Goal: Navigation & Orientation: Find specific page/section

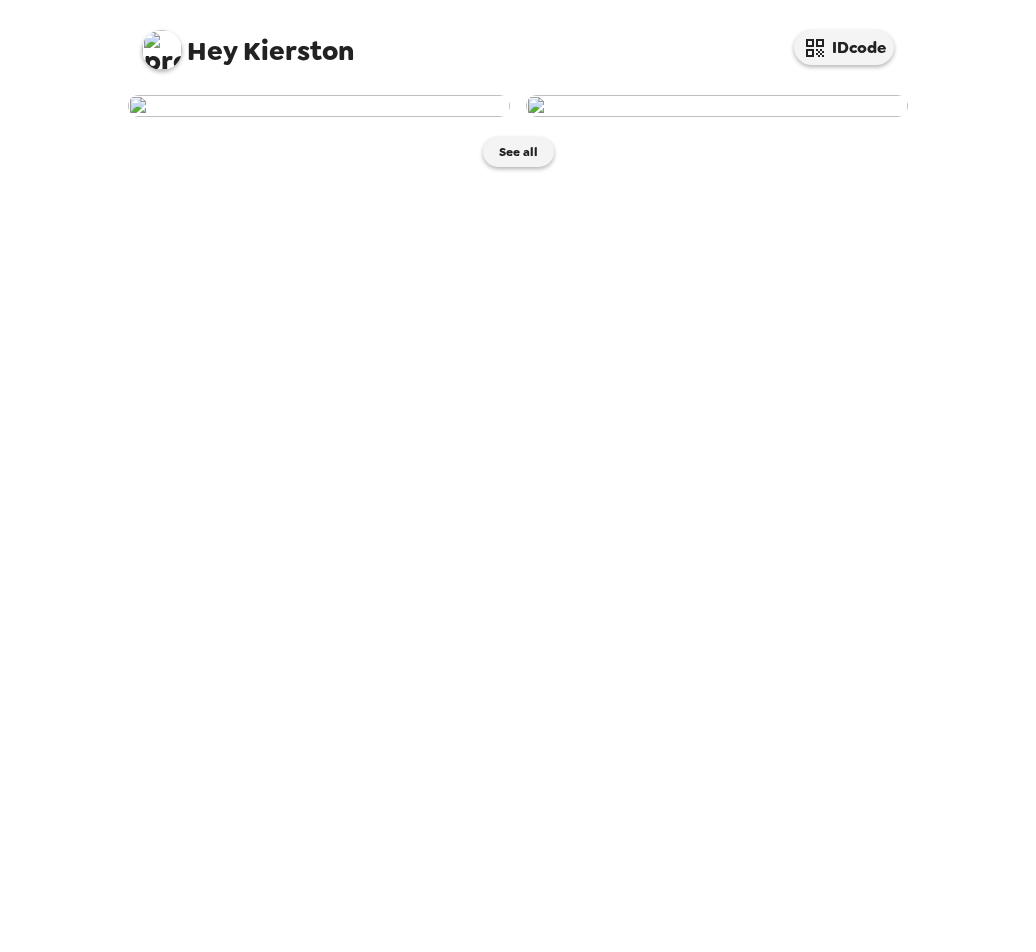
click at [296, 117] on img at bounding box center [319, 106] width 382 height 22
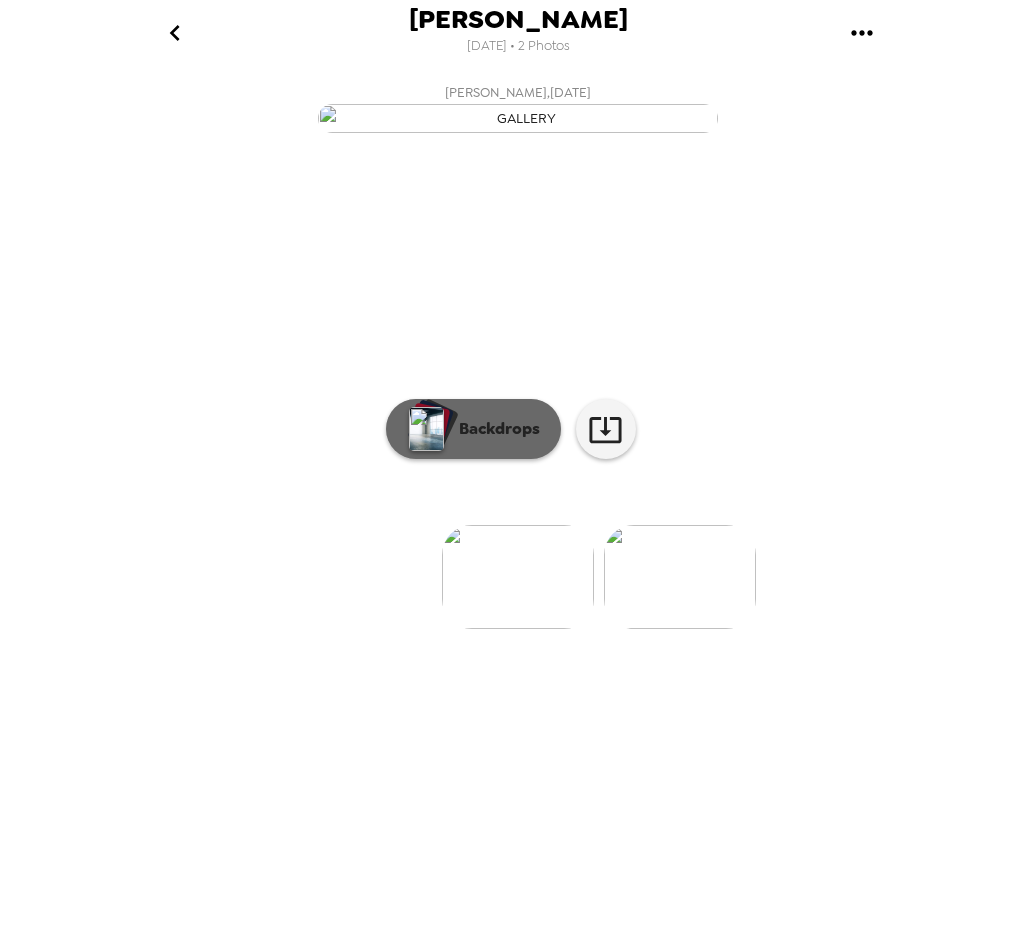
click at [505, 441] on p "Backdrops" at bounding box center [494, 429] width 91 height 24
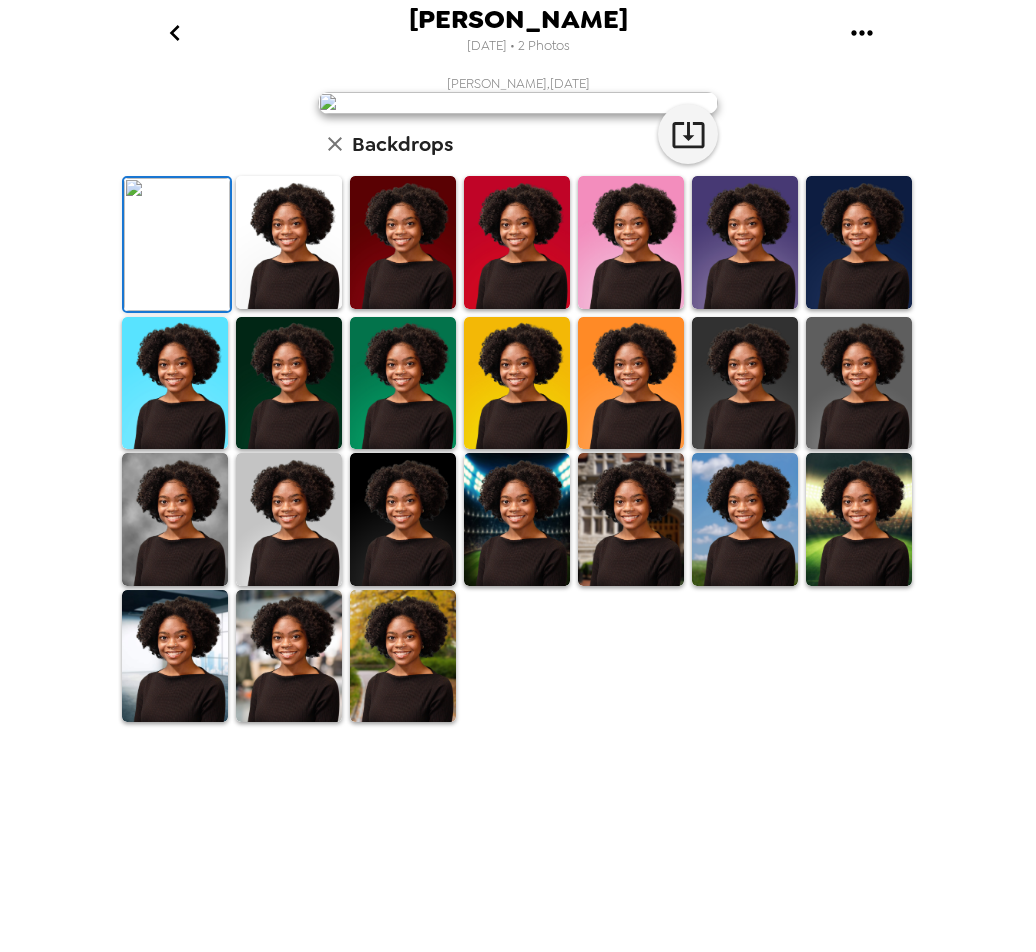
click at [408, 309] on img at bounding box center [403, 242] width 106 height 133
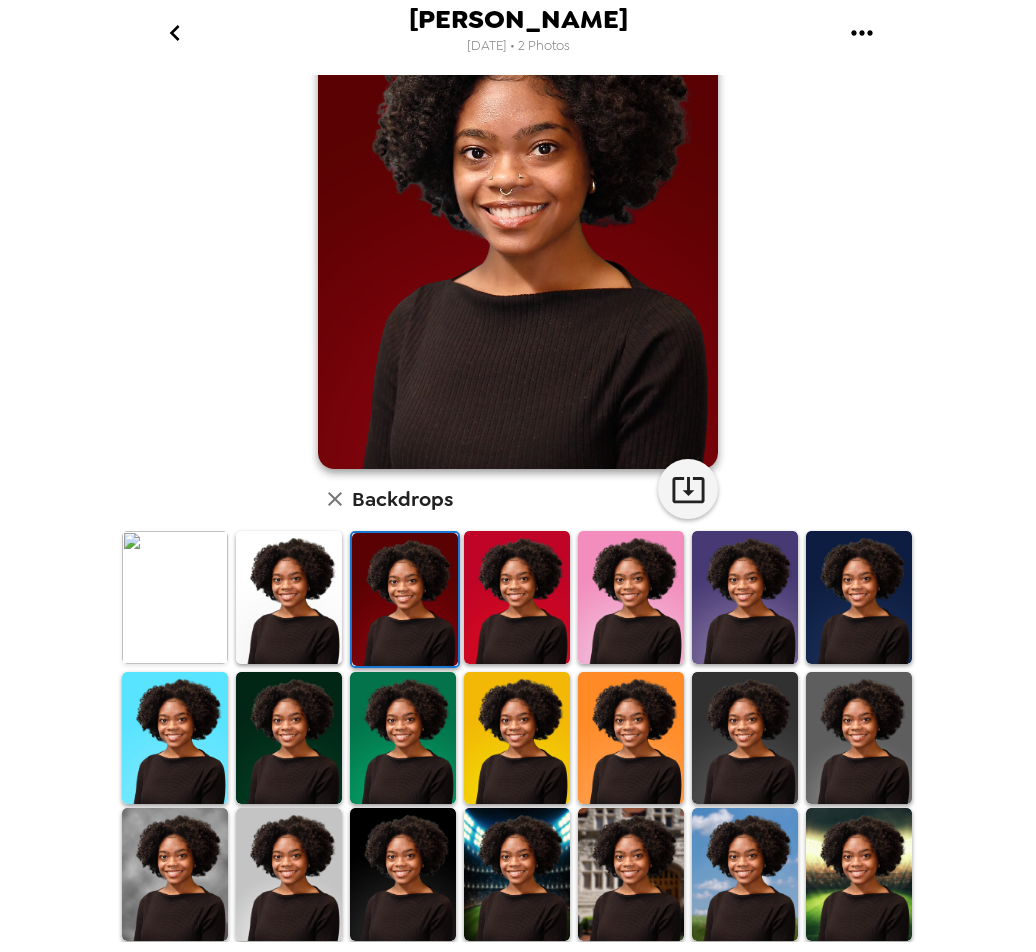
scroll to position [249, 0]
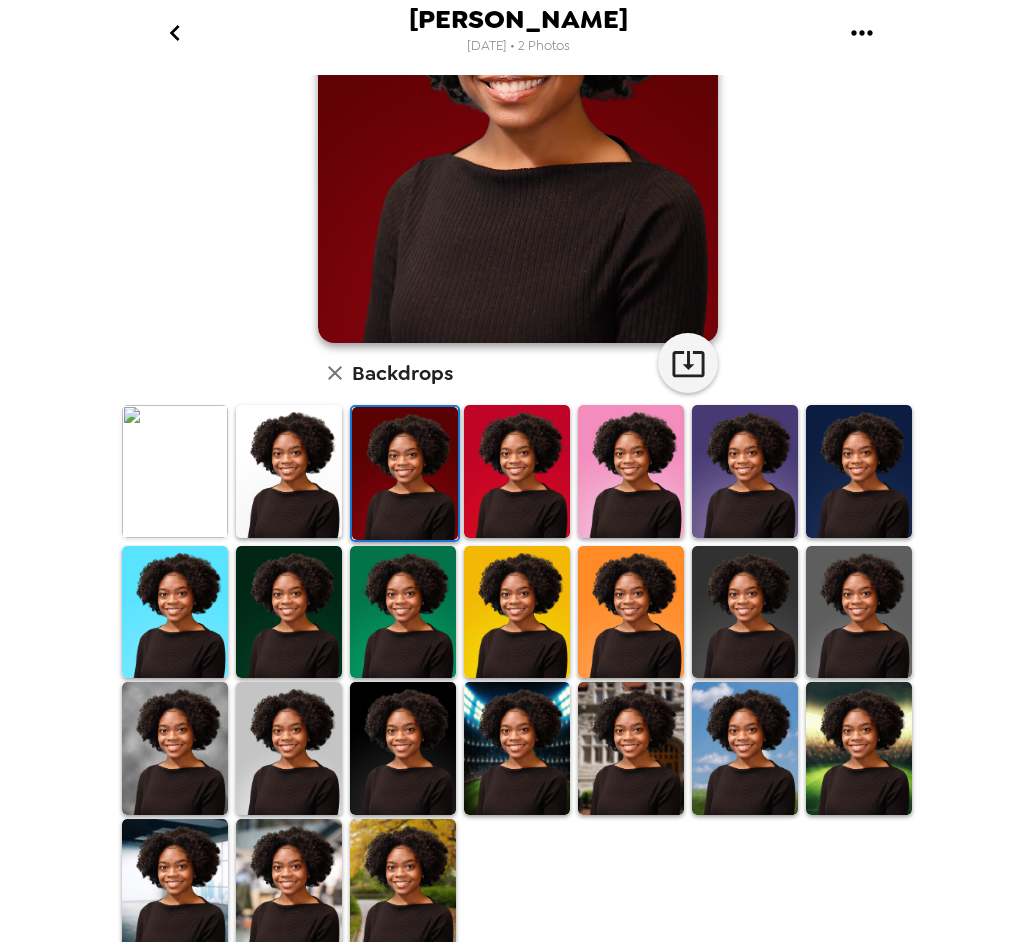
click at [265, 884] on img at bounding box center [289, 885] width 106 height 133
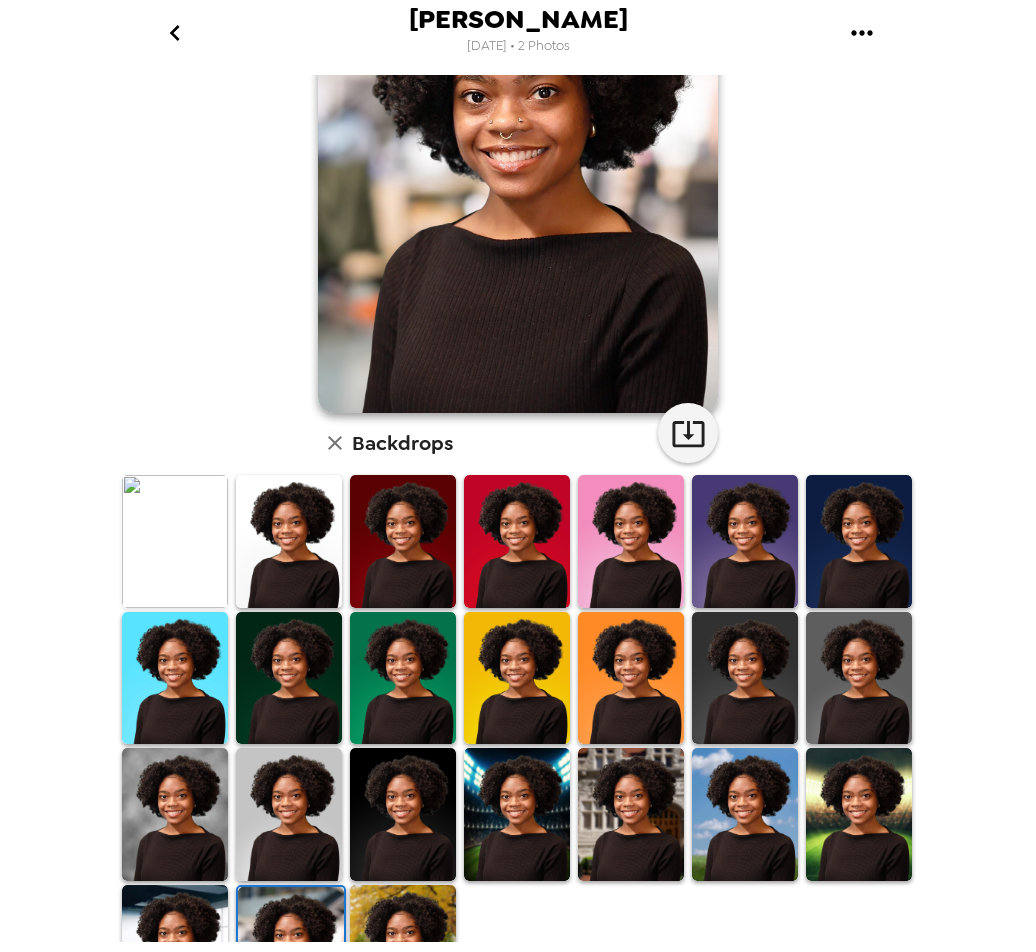
scroll to position [0, 0]
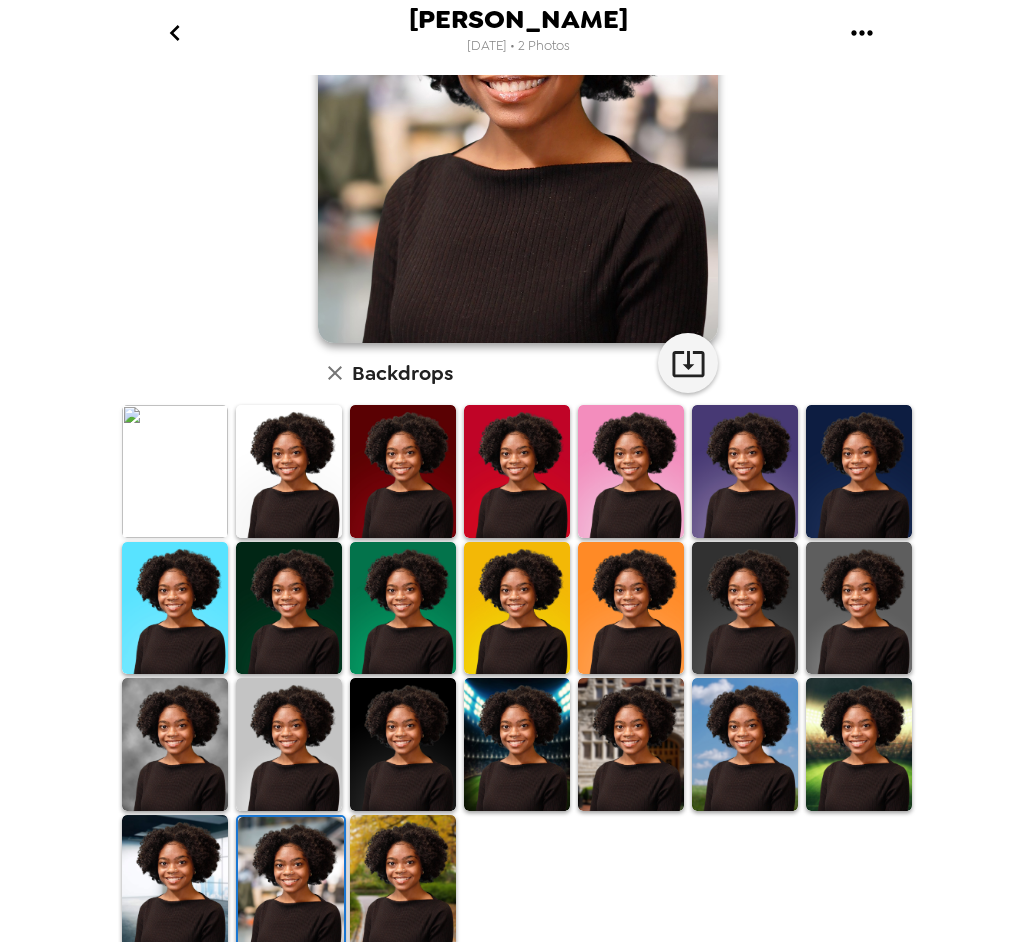
drag, startPoint x: 423, startPoint y: 869, endPoint x: 773, endPoint y: 593, distance: 445.5
click at [422, 868] on img at bounding box center [403, 881] width 106 height 133
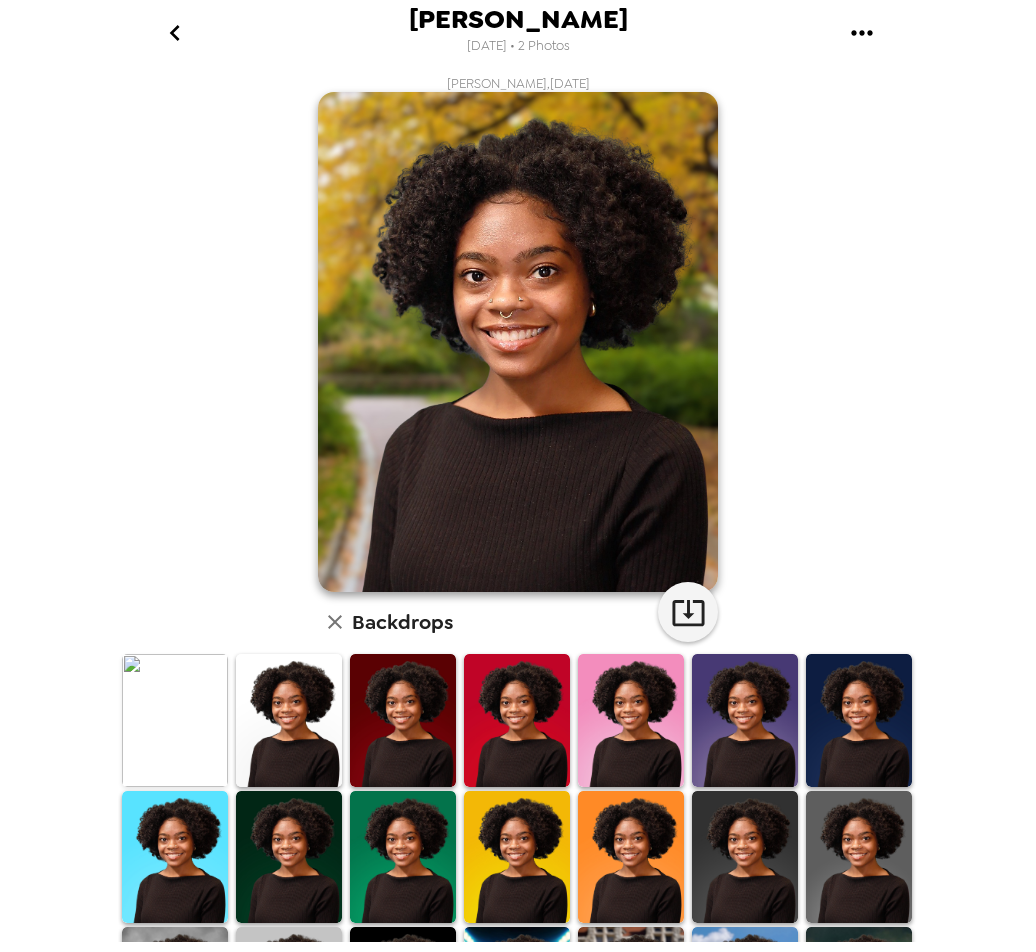
click at [127, 872] on img at bounding box center [175, 857] width 106 height 133
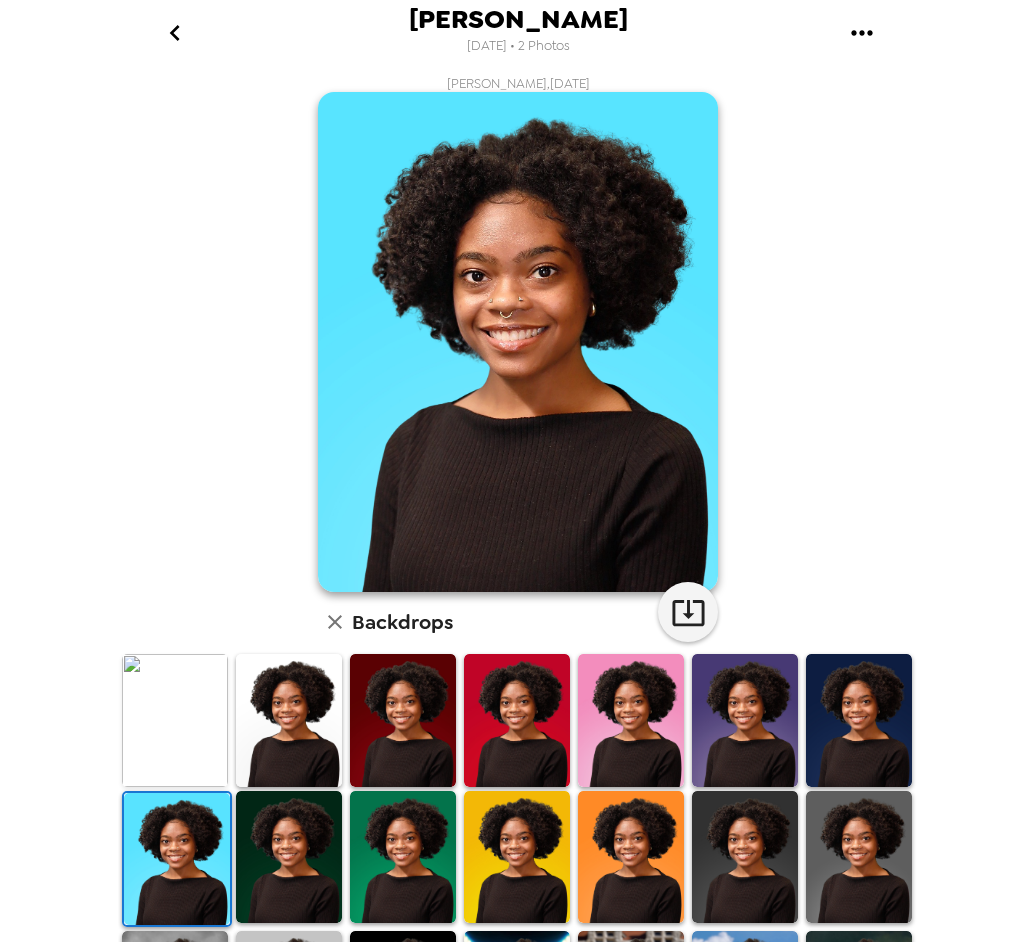
click at [408, 724] on img at bounding box center [403, 720] width 106 height 133
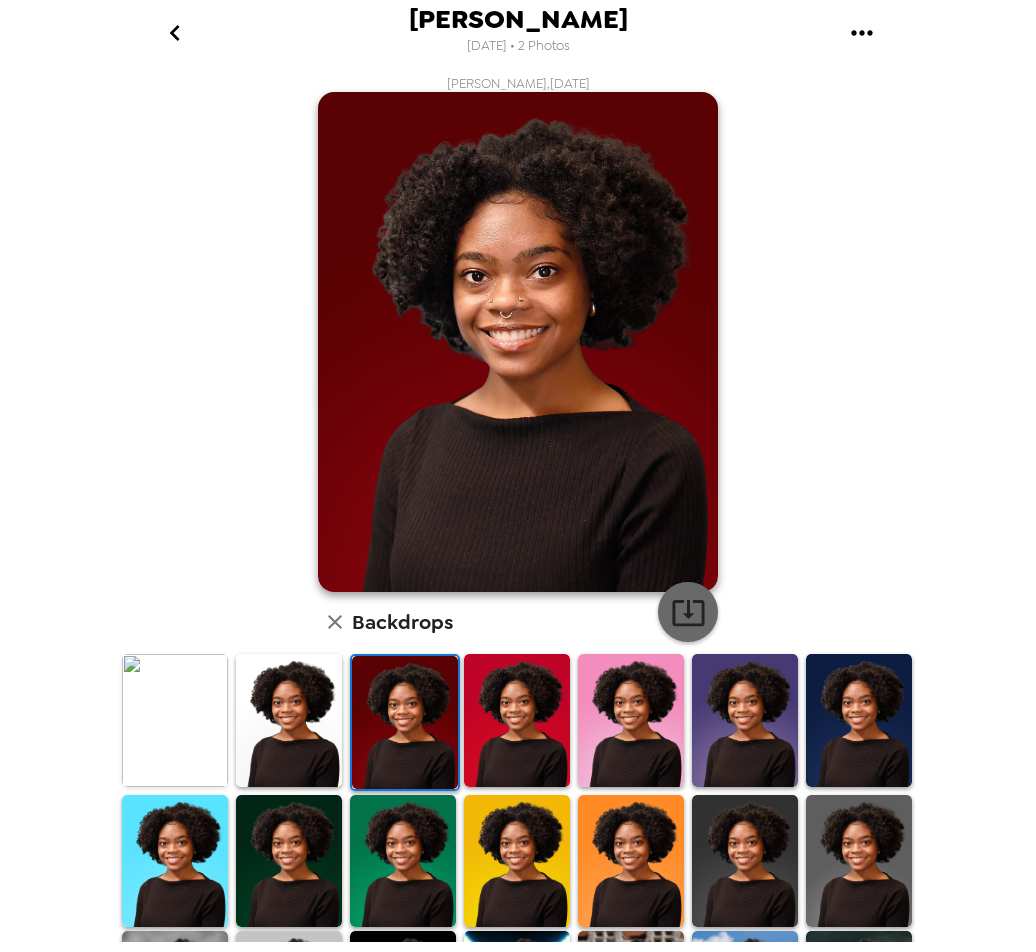
click at [680, 615] on icon "button" at bounding box center [688, 613] width 32 height 26
drag, startPoint x: 958, startPoint y: 932, endPoint x: 959, endPoint y: 920, distance: 12.0
click at [957, 929] on div "[PERSON_NAME] [DATE] • 2 Photos [PERSON_NAME] , [DATE] Backdrops" at bounding box center [518, 476] width 1036 height 952
click at [697, 602] on icon "button" at bounding box center [688, 612] width 35 height 35
drag, startPoint x: 807, startPoint y: 430, endPoint x: 691, endPoint y: 314, distance: 164.0
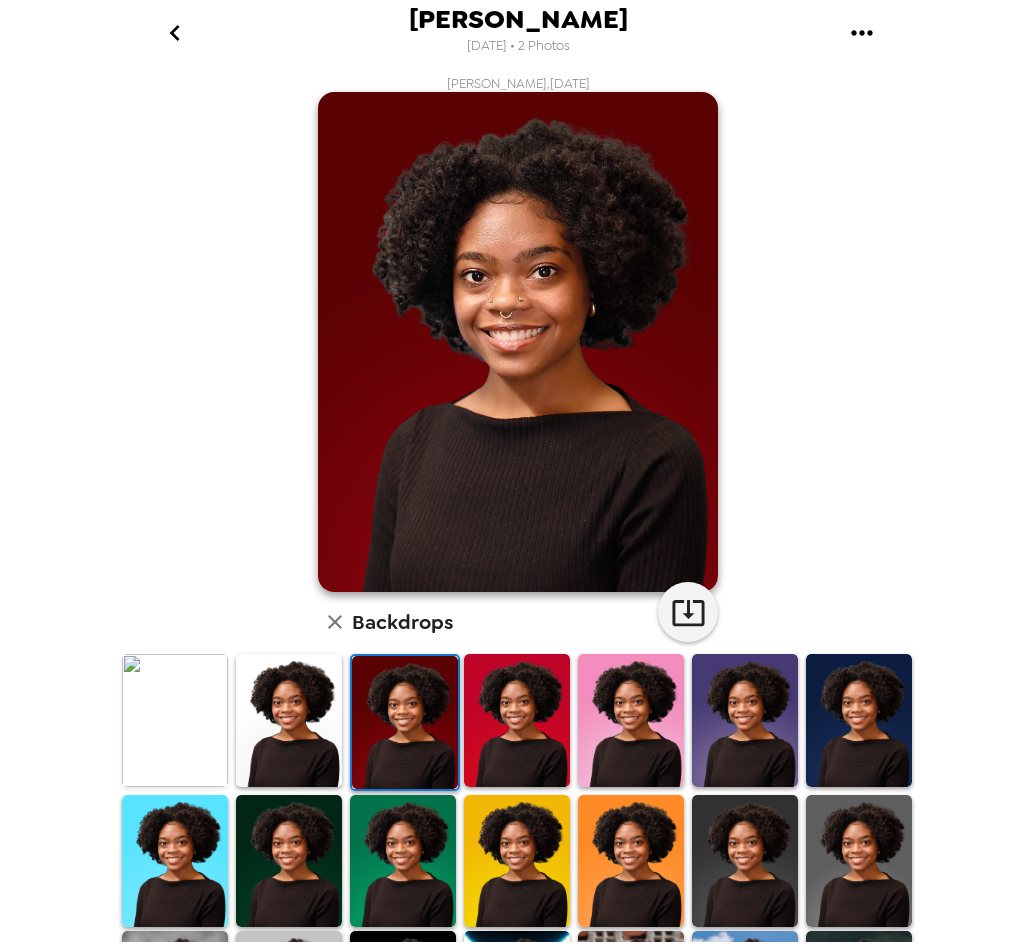
click at [807, 430] on div "[PERSON_NAME] , [DATE] Backdrops" at bounding box center [518, 638] width 800 height 1127
click at [182, 29] on icon "go back" at bounding box center [175, 33] width 32 height 32
